Goal: Task Accomplishment & Management: Complete application form

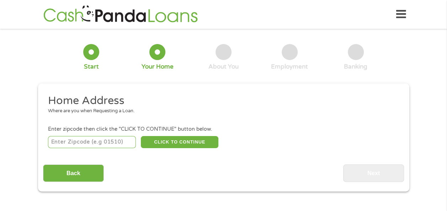
click at [102, 141] on input "number" at bounding box center [92, 142] width 88 height 12
type input "77488"
click at [180, 145] on button "CLICK TO CONTINUE" at bounding box center [180, 142] width 78 height 12
type input "77488"
type input "[PERSON_NAME]"
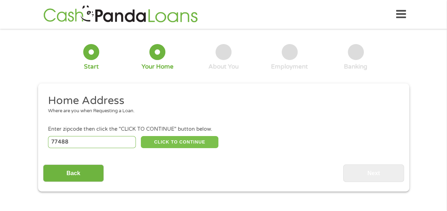
select select "[US_STATE]"
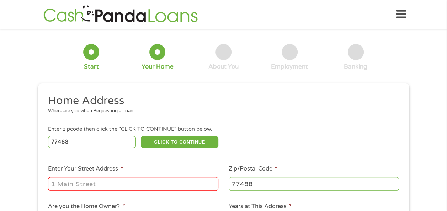
click at [149, 186] on input "Enter Your Street Address *" at bounding box center [133, 184] width 170 height 14
type input "[STREET_ADDRESS]"
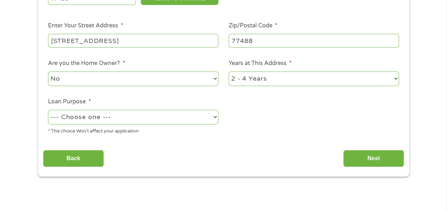
scroll to position [144, 0]
click at [216, 79] on select "No Yes" at bounding box center [133, 78] width 170 height 15
select select "yes"
click at [48, 72] on select "No Yes" at bounding box center [133, 78] width 170 height 15
click at [399, 79] on select "1 Year or less 1 - 2 Years 2 - 4 Years Over 4 Years" at bounding box center [314, 78] width 170 height 15
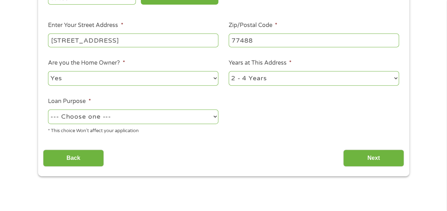
select select "60months"
click at [229, 72] on select "1 Year or less 1 - 2 Years 2 - 4 Years Over 4 Years" at bounding box center [314, 78] width 170 height 15
click at [216, 116] on select "--- Choose one --- Pay Bills Debt Consolidation Home Improvement Major Purchase…" at bounding box center [133, 117] width 170 height 15
select select "shorttermcash"
click at [48, 110] on select "--- Choose one --- Pay Bills Debt Consolidation Home Improvement Major Purchase…" at bounding box center [133, 117] width 170 height 15
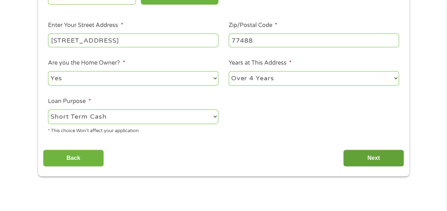
click at [374, 160] on input "Next" at bounding box center [373, 158] width 61 height 17
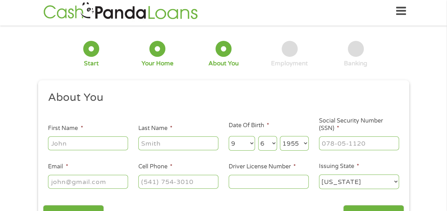
scroll to position [0, 0]
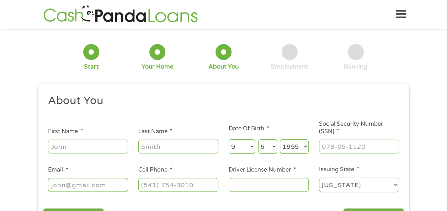
click at [101, 147] on input "First Name *" at bounding box center [88, 147] width 80 height 14
type input "[PERSON_NAME]"
type input "[EMAIL_ADDRESS][DOMAIN_NAME]"
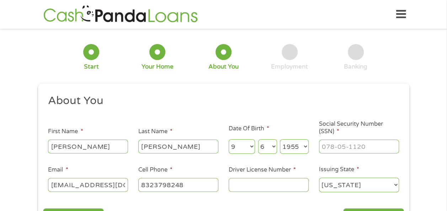
type input "[PHONE_NUMBER]"
click at [253, 188] on input "Driver License Number *" at bounding box center [269, 185] width 80 height 14
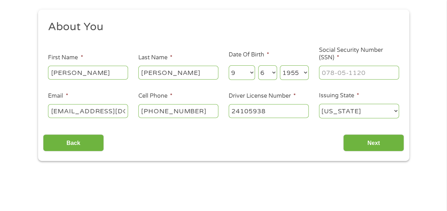
scroll to position [84, 0]
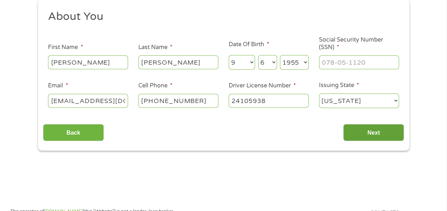
type input "24105938"
click at [380, 130] on input "Next" at bounding box center [373, 132] width 61 height 17
click at [366, 59] on input "___-__-____" at bounding box center [359, 63] width 80 height 14
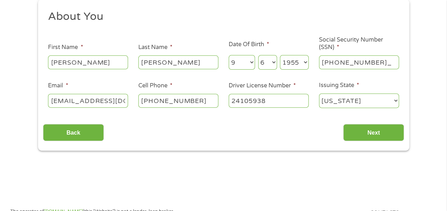
type input "454-04-1251"
click at [372, 133] on input "Next" at bounding box center [373, 132] width 61 height 17
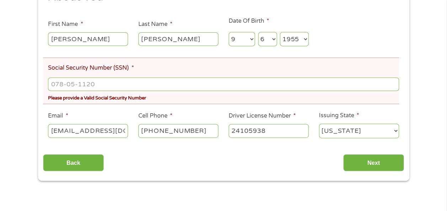
scroll to position [130, 0]
click at [95, 82] on input "___-__-____" at bounding box center [223, 85] width 351 height 14
type input "454-04-1251"
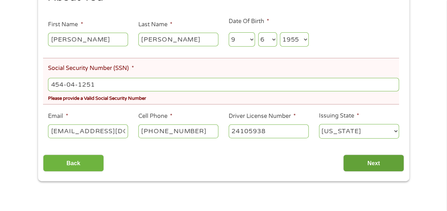
click at [389, 162] on input "Next" at bounding box center [373, 163] width 61 height 17
click at [373, 164] on input "Next" at bounding box center [373, 163] width 61 height 17
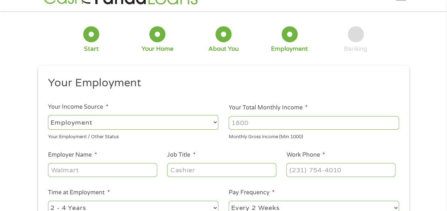
scroll to position [15, 0]
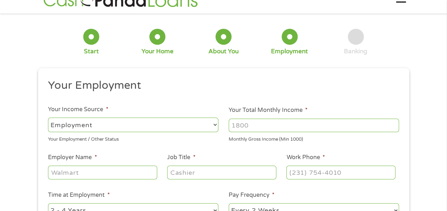
click at [199, 128] on select "--- Choose one --- Employment [DEMOGRAPHIC_DATA] Benefits" at bounding box center [133, 125] width 170 height 15
click at [48, 118] on select "--- Choose one --- Employment [DEMOGRAPHIC_DATA] Benefits" at bounding box center [133, 125] width 170 height 15
click at [265, 124] on input "Your Total Monthly Income *" at bounding box center [314, 126] width 170 height 14
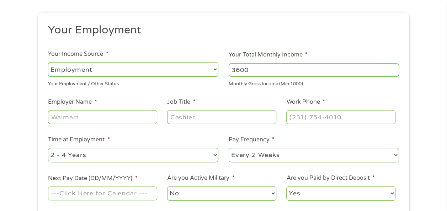
scroll to position [72, 0]
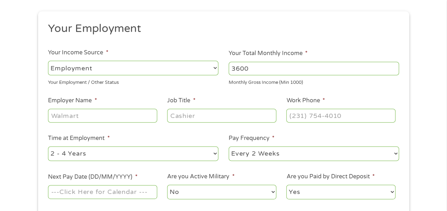
type input "3600"
click at [89, 115] on input "Employer Name *" at bounding box center [102, 116] width 109 height 14
type input "HEB Grocery"
click at [201, 115] on input "Job Title *" at bounding box center [221, 116] width 109 height 14
type input "Shelf Edge Specialist"
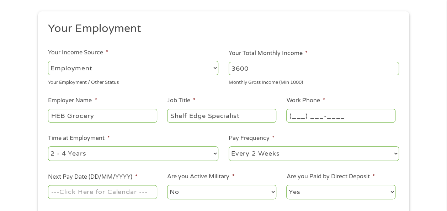
click at [308, 118] on input "(___) ___-____" at bounding box center [340, 116] width 109 height 14
type input "[PHONE_NUMBER]"
click at [216, 155] on select "--- Choose one --- 1 Year or less 1 - 2 Years 2 - 4 Years Over 4 Years" at bounding box center [133, 154] width 170 height 15
select select "60months"
click at [48, 147] on select "--- Choose one --- 1 Year or less 1 - 2 Years 2 - 4 Years Over 4 Years" at bounding box center [133, 154] width 170 height 15
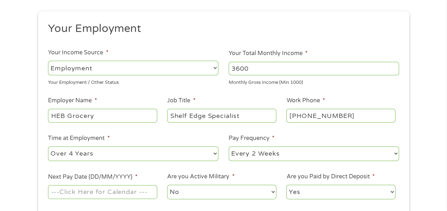
click at [396, 157] on select "--- Choose one --- Every 2 Weeks Every Week Monthly Semi-Monthly" at bounding box center [314, 154] width 170 height 15
select select "weekly"
click at [229, 147] on select "--- Choose one --- Every 2 Weeks Every Week Monthly Semi-Monthly" at bounding box center [314, 154] width 170 height 15
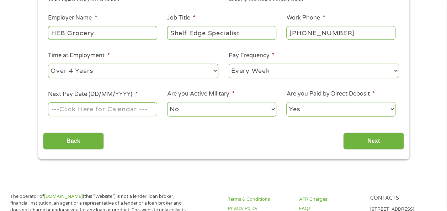
scroll to position [158, 0]
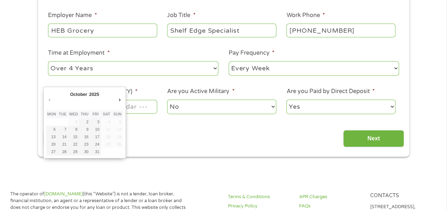
click at [130, 105] on input "Next Pay Date (DD/MM/YYYY) *" at bounding box center [102, 107] width 109 height 14
type input "[DATE]"
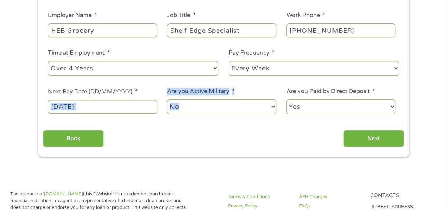
drag, startPoint x: 163, startPoint y: 119, endPoint x: 144, endPoint y: 103, distance: 24.0
click at [144, 103] on ul "Your Employment Your Income Source * --- Choose one --- Employment [DEMOGRAPHIC…" at bounding box center [223, 28] width 361 height 184
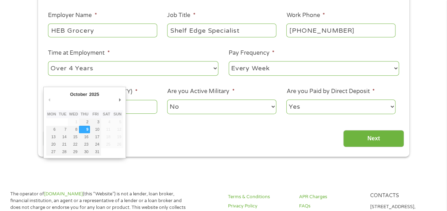
click at [144, 103] on input "[DATE]" at bounding box center [102, 107] width 109 height 14
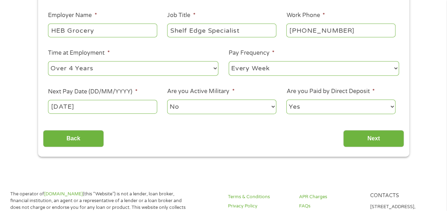
click at [271, 107] on select "No Yes" at bounding box center [221, 107] width 109 height 15
click at [379, 134] on input "Next" at bounding box center [373, 138] width 61 height 17
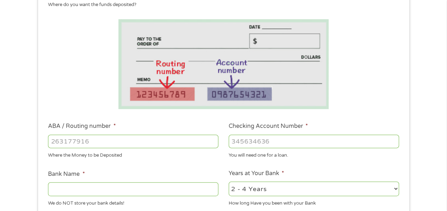
scroll to position [106, 0]
click at [129, 138] on input "ABA / Routing number *" at bounding box center [133, 142] width 170 height 14
type input "111000025"
type input "BANK OF AMERICA NA"
type input "111000025"
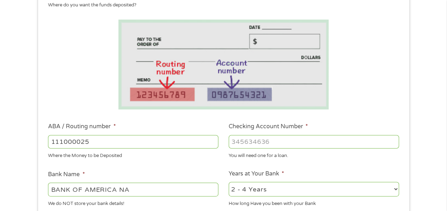
click at [255, 139] on input "Checking Account Number *" at bounding box center [314, 142] width 170 height 14
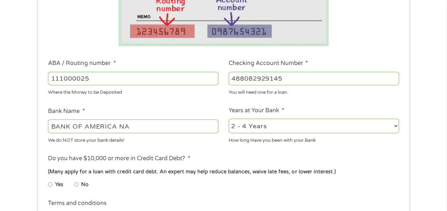
scroll to position [170, 0]
type input "488082929145"
click at [393, 127] on select "2 - 4 Years 6 - 12 Months 1 - 2 Years Over 4 Years" at bounding box center [314, 125] width 170 height 15
click at [416, 132] on div "1 Start 2 Your Home 3 About You 4 Employment 5 Banking 6 This field is hidden w…" at bounding box center [223, 89] width 447 height 451
click at [75, 184] on input "No" at bounding box center [76, 184] width 4 height 11
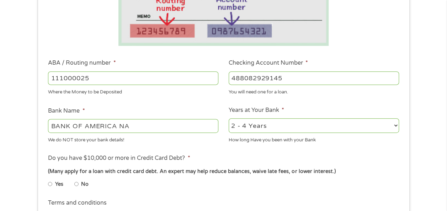
radio input "true"
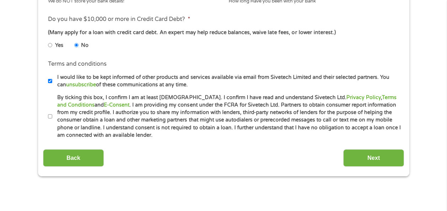
scroll to position [312, 0]
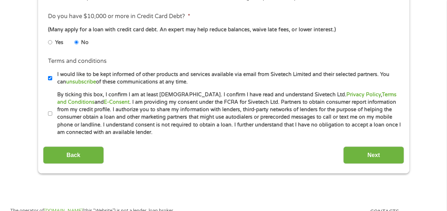
click at [50, 77] on input "I would like to be kept informed of other products and services available via e…" at bounding box center [50, 78] width 4 height 11
checkbox input "false"
click at [50, 113] on input "By ticking this box, I confirm I am at least [DEMOGRAPHIC_DATA]. I confirm I ha…" at bounding box center [50, 113] width 4 height 11
checkbox input "true"
click at [383, 156] on input "Next" at bounding box center [373, 155] width 61 height 17
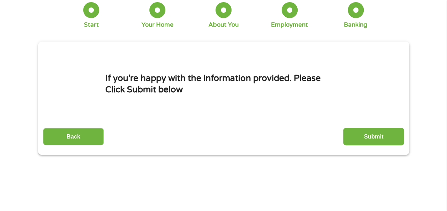
scroll to position [0, 0]
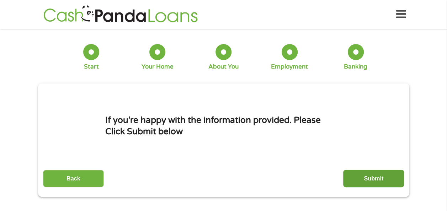
click at [371, 176] on input "Submit" at bounding box center [373, 178] width 61 height 17
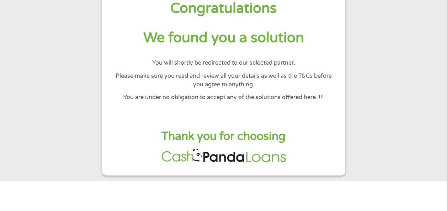
scroll to position [40, 0]
